Goal: Task Accomplishment & Management: Manage account settings

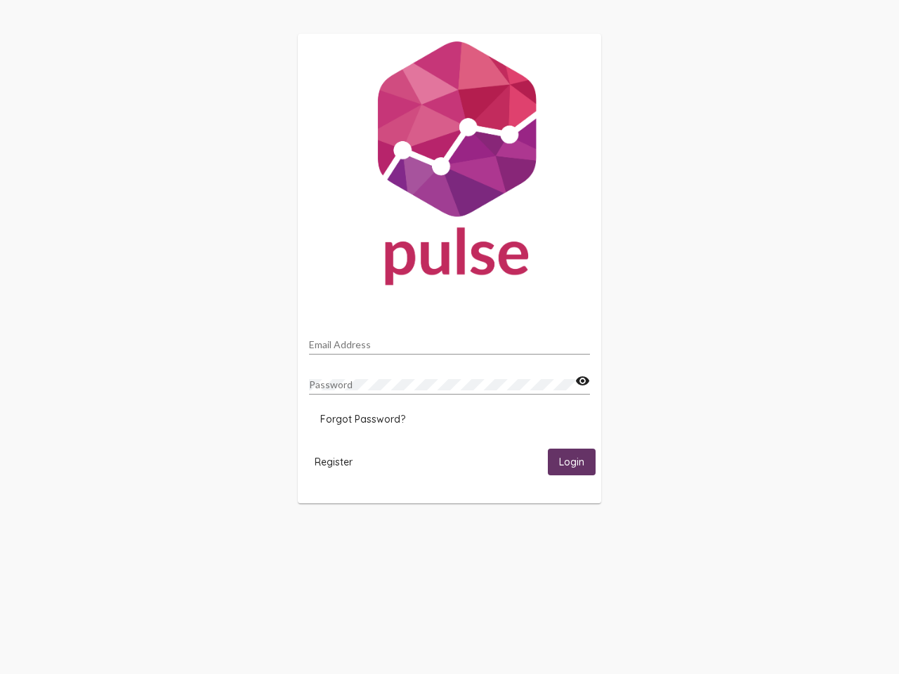
click at [450, 341] on input "Email Address" at bounding box center [449, 344] width 281 height 11
click at [582, 381] on mat-icon "visibility" at bounding box center [582, 381] width 15 height 17
click at [362, 419] on span "Forgot Password?" at bounding box center [362, 419] width 85 height 13
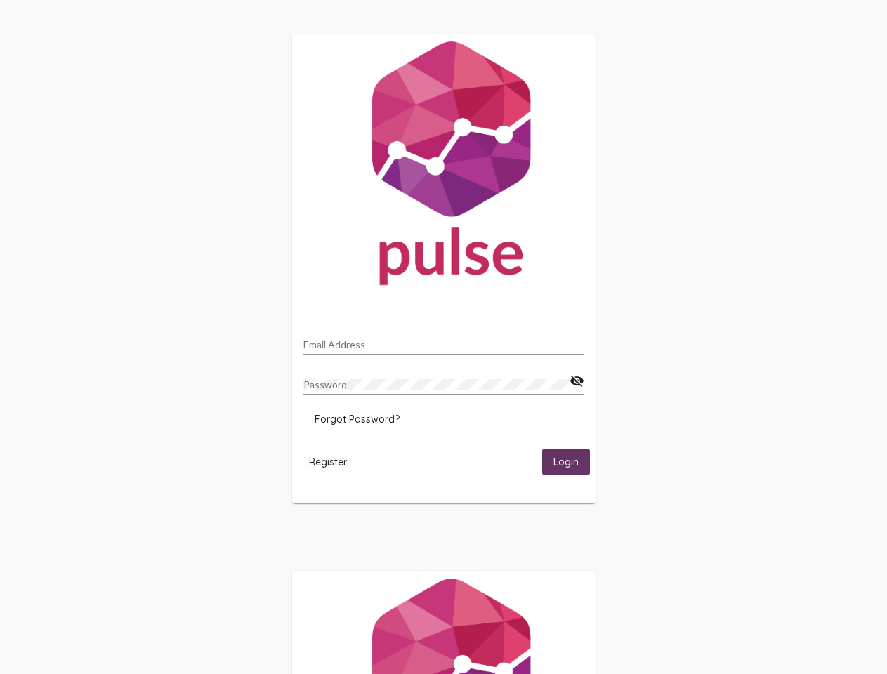
click at [334, 462] on span "Register" at bounding box center [328, 462] width 38 height 13
click at [572, 462] on span "Login" at bounding box center [566, 463] width 25 height 13
